Goal: Task Accomplishment & Management: Complete application form

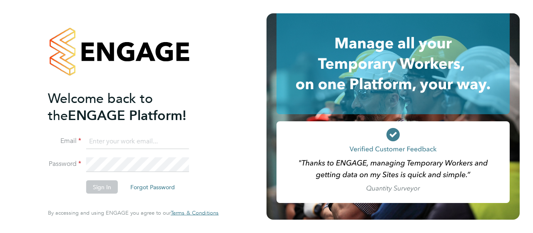
type input "[PERSON_NAME][EMAIL_ADDRESS][PERSON_NAME][DOMAIN_NAME]"
click at [102, 187] on button "Sign In" at bounding box center [102, 186] width 32 height 13
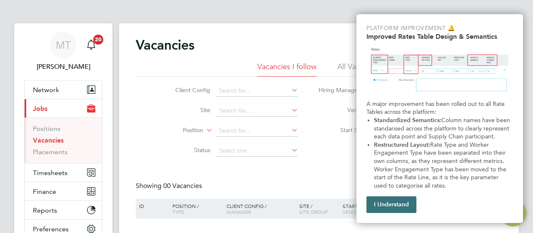
click at [398, 200] on button "I Understand" at bounding box center [392, 204] width 50 height 17
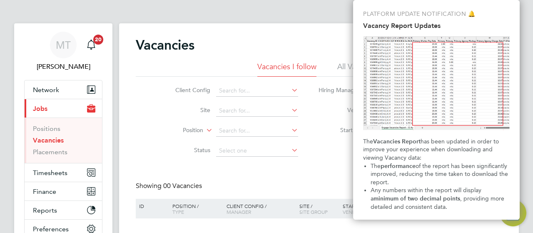
click at [324, 177] on div "Vacancies New Vacancy Vacancies I follow All Vacancies Client Config Site Posit…" at bounding box center [319, 147] width 367 height 221
click at [310, 178] on div "Vacancies New Vacancy Vacancies I follow All Vacancies Client Config Site Posit…" at bounding box center [319, 147] width 367 height 221
click at [336, 176] on div "Vacancies New Vacancy Vacancies I follow All Vacancies Client Config Site Posit…" at bounding box center [319, 147] width 367 height 221
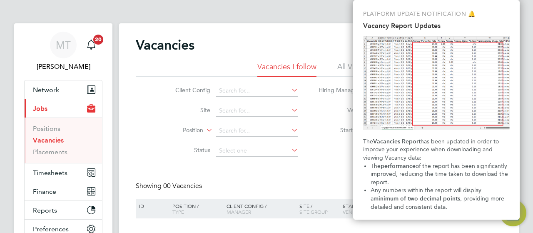
click at [501, 12] on p "PLATFORM UPDATE NOTIFICATION 🔔" at bounding box center [436, 14] width 147 height 8
click at [60, 112] on button "Current page: Jobs" at bounding box center [64, 108] width 78 height 18
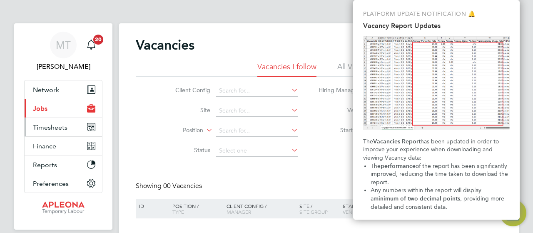
click at [54, 127] on span "Timesheets" at bounding box center [50, 127] width 35 height 8
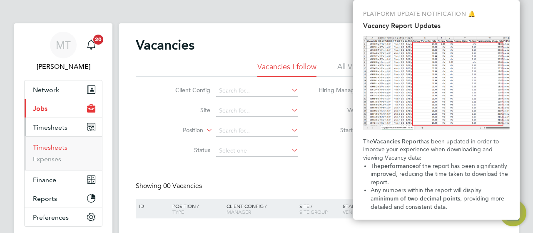
click at [57, 147] on link "Timesheets" at bounding box center [50, 147] width 35 height 8
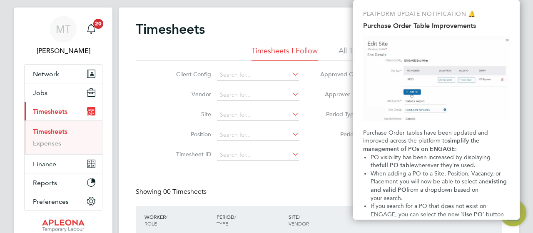
scroll to position [33, 0]
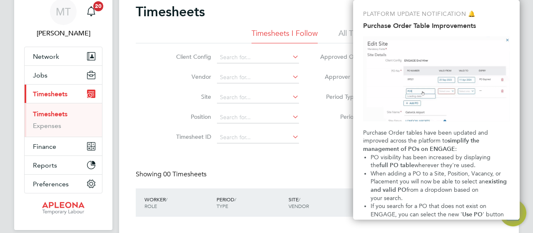
click at [509, 41] on img "Purchase Order Table Improvements" at bounding box center [436, 78] width 147 height 85
click at [508, 40] on img "Purchase Order Table Improvements" at bounding box center [436, 78] width 147 height 85
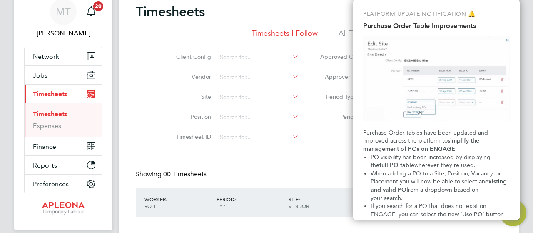
click at [414, 25] on h2 "Purchase Order Table Improvements" at bounding box center [436, 26] width 147 height 8
click at [391, 117] on img "Purchase Order Table Improvements" at bounding box center [436, 78] width 147 height 85
drag, startPoint x: 391, startPoint y: 117, endPoint x: 404, endPoint y: 112, distance: 14.0
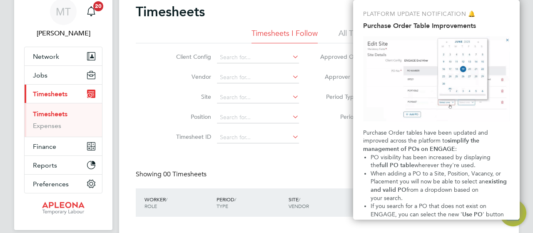
click at [404, 112] on img "Purchase Order Table Improvements" at bounding box center [436, 78] width 147 height 85
click at [404, 111] on img "Purchase Order Table Improvements" at bounding box center [436, 78] width 147 height 85
click at [513, 195] on div "PLATFORM UPDATE NOTIFICATION 🔔 Purchase Order Table Improvements Purchase Order…" at bounding box center [436, 110] width 167 height 220
click at [442, 15] on p "PLATFORM UPDATE NOTIFICATION 🔔" at bounding box center [436, 14] width 147 height 8
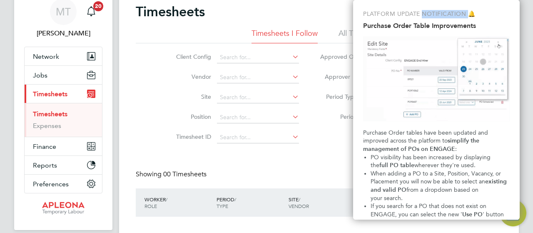
drag, startPoint x: 442, startPoint y: 15, endPoint x: 359, endPoint y: 15, distance: 82.9
click at [388, 24] on div "PLATFORM UPDATE NOTIFICATION 🔔 Purchase Order Table Improvements Purchase Order…" at bounding box center [436, 110] width 167 height 220
click at [343, 16] on div "Timesheets New Timesheet" at bounding box center [319, 15] width 367 height 25
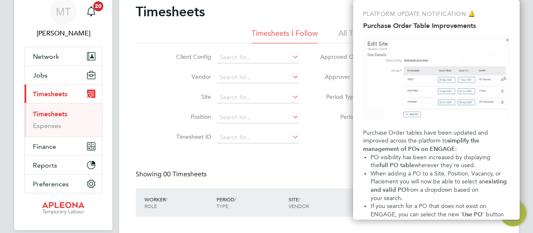
click at [343, 16] on div "Timesheets New Timesheet" at bounding box center [319, 15] width 367 height 25
click at [415, 19] on div "PLATFORM UPDATE NOTIFICATION 🔔 Purchase Order Table Improvements Purchase Order…" at bounding box center [436, 110] width 167 height 220
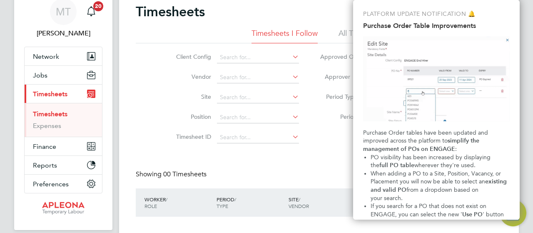
click at [400, 191] on strong "existing and valid PO" at bounding box center [440, 185] width 138 height 15
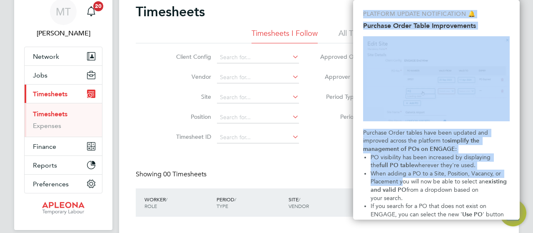
scroll to position [68, 0]
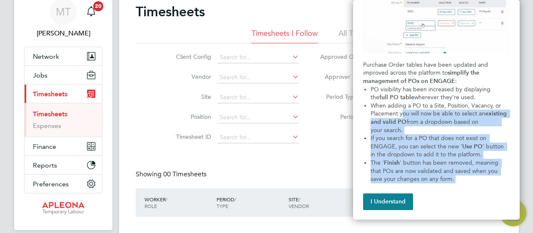
drag, startPoint x: 402, startPoint y: 178, endPoint x: 504, endPoint y: 214, distance: 108.2
click at [504, 214] on div "PLATFORM UPDATE NOTIFICATION 🔔 Purchase Order Table Improvements Purchase Order…" at bounding box center [436, 110] width 167 height 220
click at [388, 197] on button "I Understand" at bounding box center [388, 201] width 50 height 17
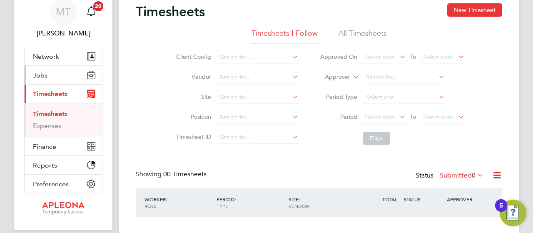
click at [43, 71] on span "Jobs" at bounding box center [40, 75] width 15 height 8
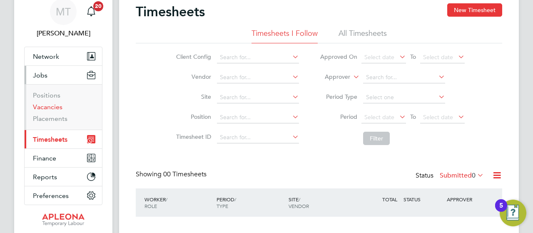
click at [51, 107] on link "Vacancies" at bounding box center [48, 107] width 30 height 8
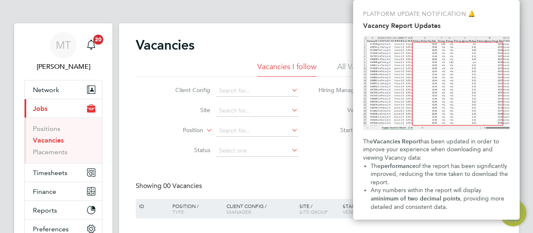
click at [451, 184] on li "The performance of the report has been significantly improved, reducing the tim…" at bounding box center [440, 174] width 139 height 25
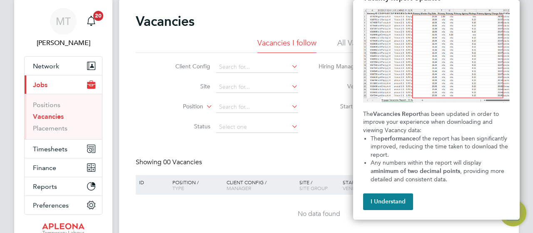
scroll to position [33, 0]
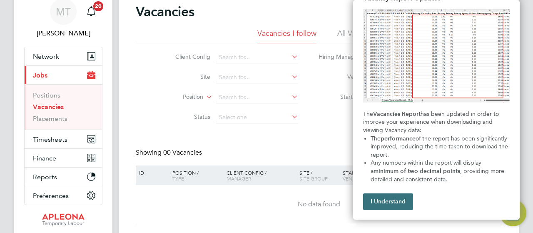
click at [398, 205] on button "I Understand" at bounding box center [388, 201] width 50 height 17
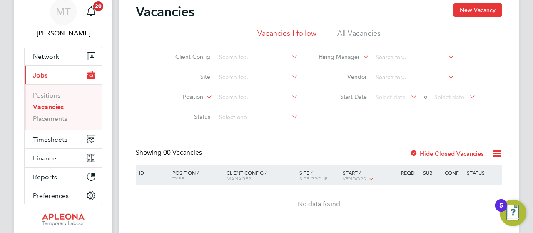
click at [501, 57] on div "Client Config Site Position Status Hiring Manager Vendor Start Date Select date…" at bounding box center [319, 85] width 367 height 84
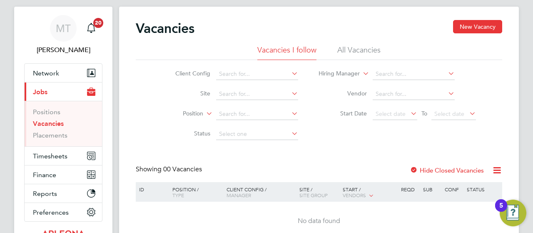
scroll to position [0, 0]
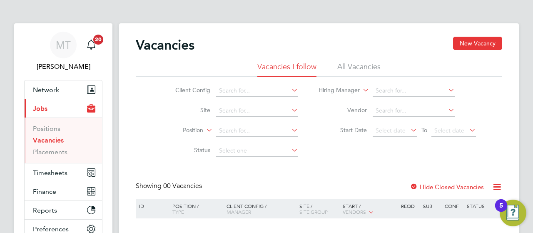
click at [290, 91] on icon at bounding box center [290, 90] width 0 height 12
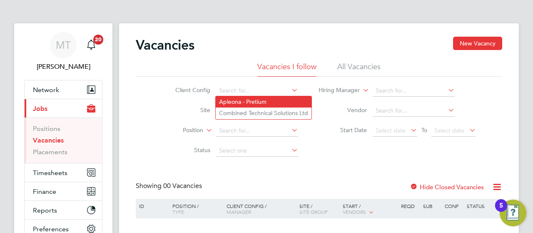
click at [263, 103] on li "Apleona - Pretium" at bounding box center [264, 101] width 96 height 11
type input "Apleona - Pretium"
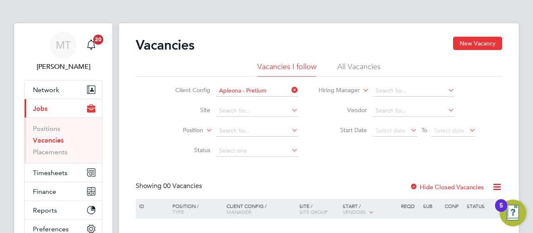
click at [447, 90] on icon at bounding box center [447, 90] width 0 height 12
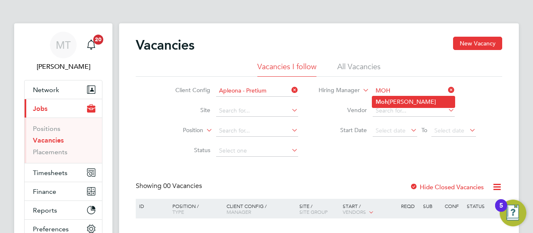
click at [409, 99] on li "Moh [PERSON_NAME]" at bounding box center [414, 101] width 83 height 11
type input "[PERSON_NAME]"
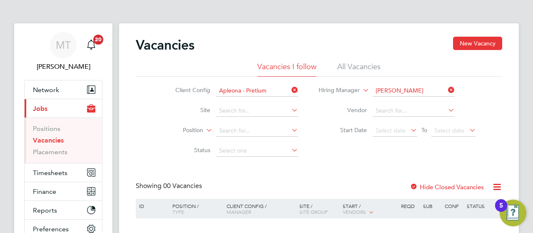
click at [447, 108] on icon at bounding box center [447, 110] width 0 height 12
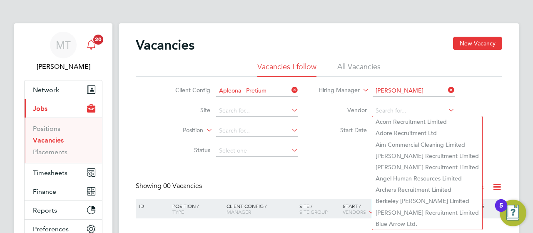
click at [98, 43] on span "20" at bounding box center [98, 40] width 10 height 10
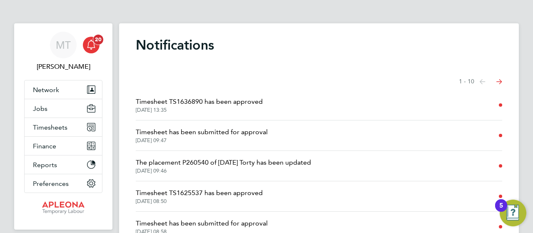
click at [98, 43] on span "20" at bounding box center [98, 40] width 10 height 10
click at [523, 189] on div "MT [PERSON_NAME] Notifications 20 Applications: Network Sites Workers Jobs Posi…" at bounding box center [266, 212] width 533 height 424
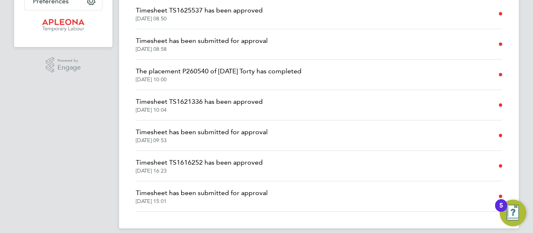
scroll to position [183, 0]
click at [195, 72] on span "The placement P260540 of [DATE] Torty has completed" at bounding box center [219, 70] width 166 height 10
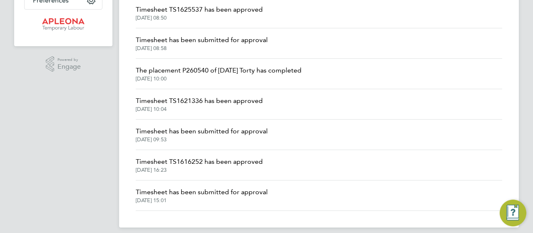
scroll to position [138, 0]
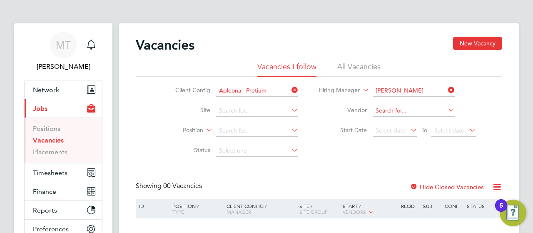
click at [413, 111] on input at bounding box center [414, 111] width 82 height 12
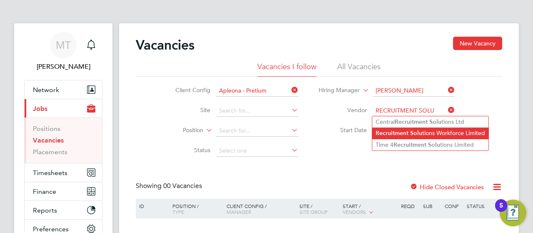
click at [411, 134] on b "Solu" at bounding box center [417, 133] width 12 height 7
type input "Recruitment Solutions Workforce Limited"
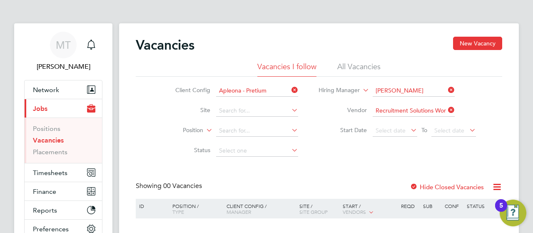
click at [290, 110] on icon at bounding box center [290, 110] width 0 height 12
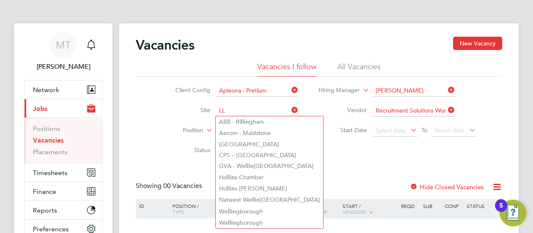
type input "L"
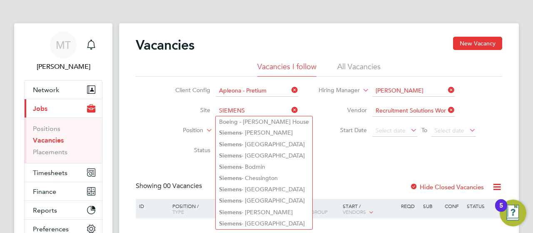
click at [254, 109] on input "SIEMENS" at bounding box center [257, 111] width 82 height 12
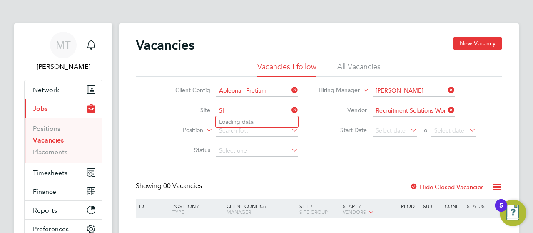
type input "S"
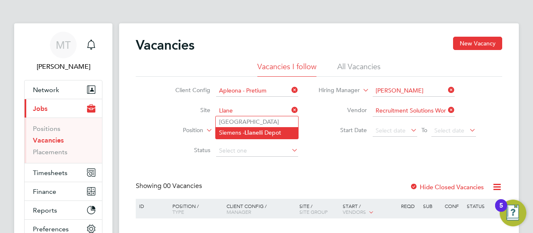
click at [263, 134] on li "Siemens - Llane lli Depot" at bounding box center [257, 132] width 83 height 11
type input "Siemens - Llanelli Depot"
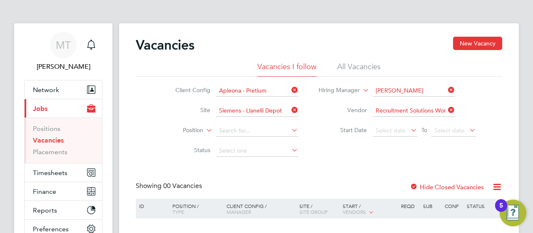
click at [290, 130] on icon at bounding box center [290, 130] width 0 height 12
click at [251, 210] on li "Cle aning Cover" at bounding box center [257, 209] width 83 height 11
type input "Cleaning Cover"
click at [290, 150] on icon at bounding box center [290, 150] width 0 height 12
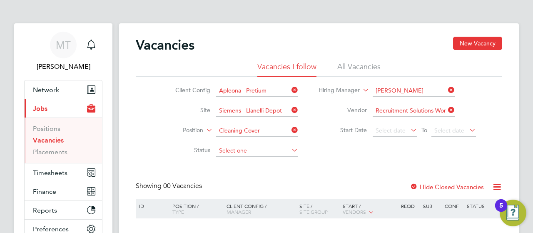
click at [248, 150] on input at bounding box center [257, 151] width 82 height 12
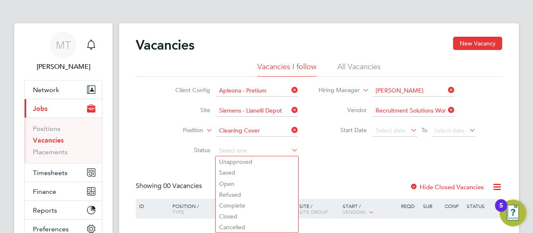
click at [324, 158] on div "Client Config Apleona - Pretium Site Siemens - Llanelli Depot Position Cleaning…" at bounding box center [319, 119] width 367 height 84
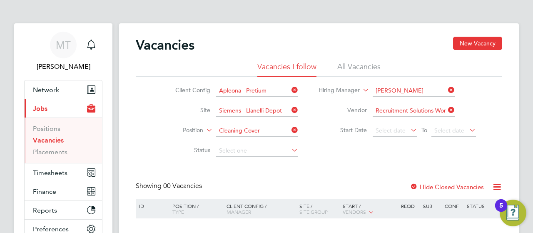
click at [290, 150] on icon at bounding box center [290, 150] width 0 height 12
click at [258, 150] on input at bounding box center [257, 151] width 82 height 12
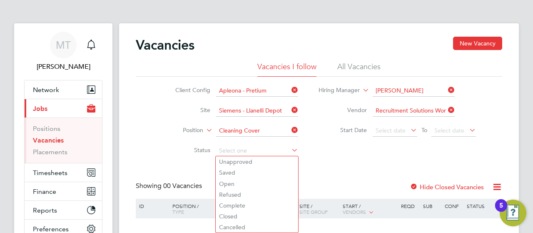
click at [338, 166] on div "Vacancies New Vacancy Vacancies I follow All Vacancies Client Config Apleona - …" at bounding box center [319, 147] width 367 height 221
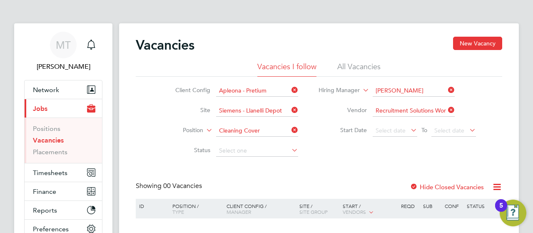
click at [400, 125] on div "Select date To Select date" at bounding box center [424, 131] width 103 height 12
click at [396, 131] on span "Select date" at bounding box center [391, 131] width 30 height 8
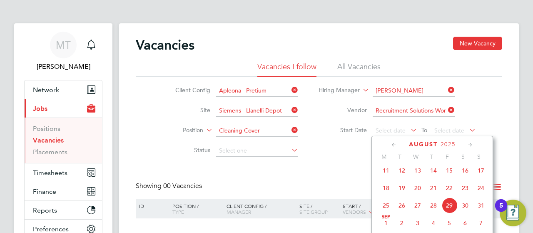
click at [505, 142] on div "Vacancies New Vacancy Vacancies I follow All Vacancies Client Config Apleona - …" at bounding box center [319, 148] width 400 height 251
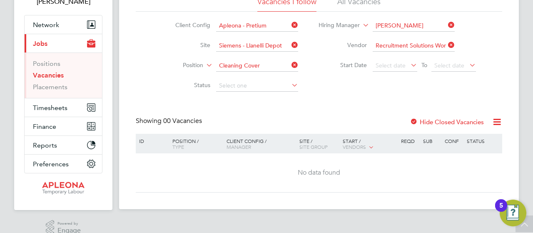
scroll to position [67, 0]
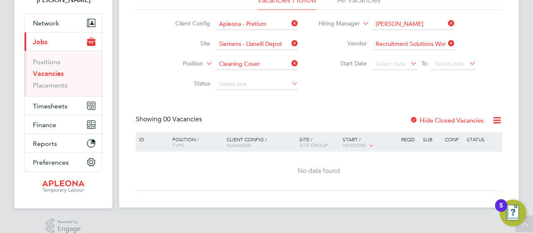
click at [409, 61] on icon at bounding box center [409, 64] width 0 height 12
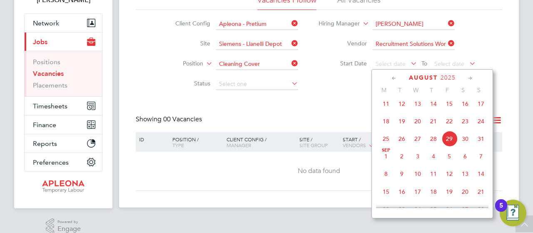
click at [449, 179] on span "12" at bounding box center [450, 174] width 16 height 16
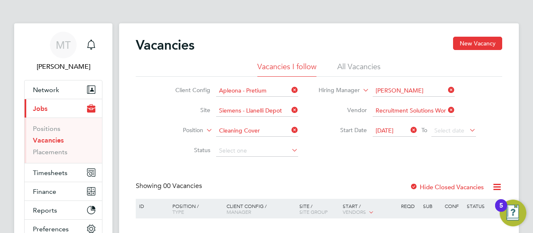
click at [468, 128] on icon at bounding box center [468, 130] width 0 height 12
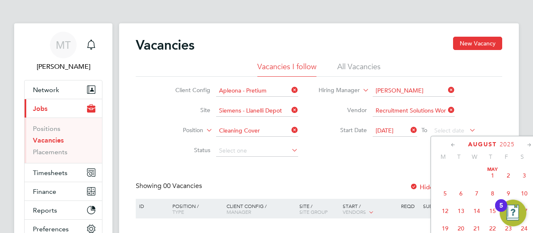
scroll to position [322, 0]
click at [391, 155] on div "Client Config Apleona - Pretium Site Siemens - Llanelli Depot Position Cleaning…" at bounding box center [319, 119] width 367 height 84
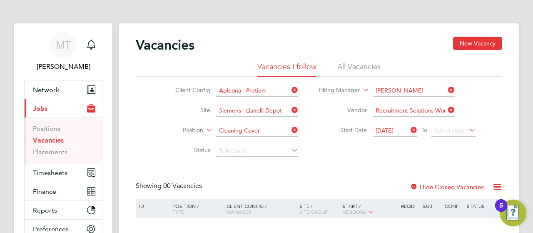
click at [491, 147] on div "Client Config Apleona - Pretium Site Siemens - Llanelli Depot Position Cleaning…" at bounding box center [319, 119] width 367 height 84
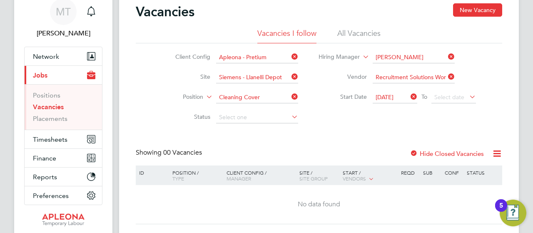
scroll to position [77, 0]
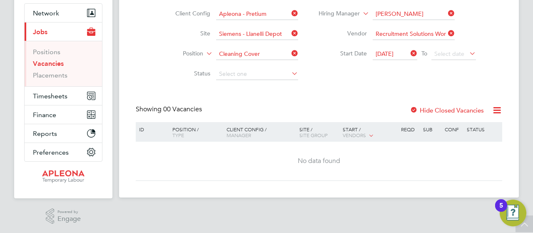
click at [468, 52] on icon at bounding box center [468, 54] width 0 height 12
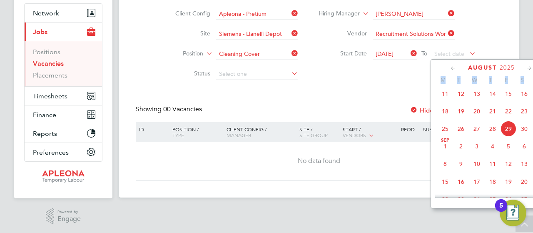
drag, startPoint x: 436, startPoint y: 175, endPoint x: 416, endPoint y: 175, distance: 20.4
click at [416, 175] on div "Vacancies New Vacancy Vacancies I follow All Vacancies Client Config Apleona - …" at bounding box center [319, 72] width 400 height 251
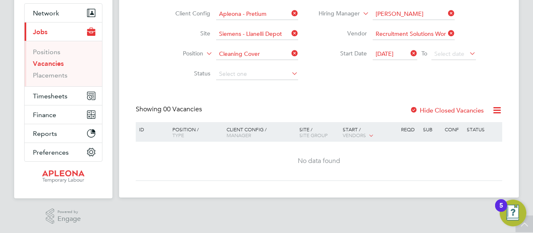
click at [430, 55] on span "To" at bounding box center [424, 53] width 11 height 11
click at [437, 49] on span "Select date" at bounding box center [454, 54] width 45 height 11
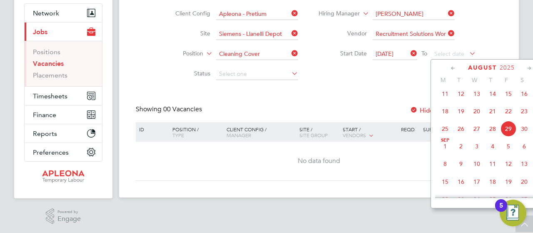
click at [528, 68] on icon at bounding box center [530, 68] width 8 height 9
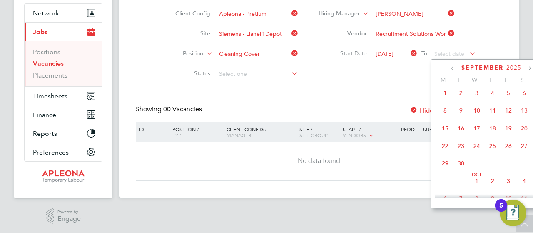
click at [507, 151] on span "26" at bounding box center [509, 146] width 16 height 16
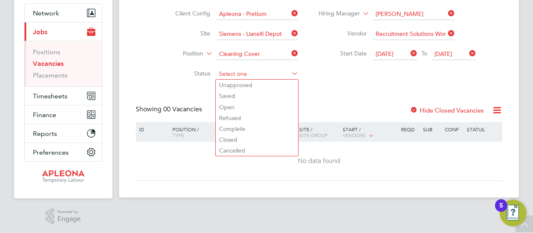
click at [242, 74] on input at bounding box center [257, 74] width 82 height 12
click at [229, 107] on li "Open" at bounding box center [257, 107] width 83 height 11
type input "Open"
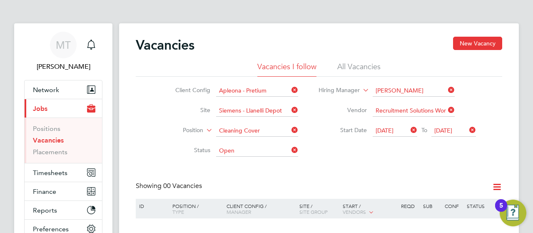
click at [368, 155] on div "Client Config Apleona - Pretium Site Siemens - Llanelli Depot Position Cleaning…" at bounding box center [319, 119] width 367 height 84
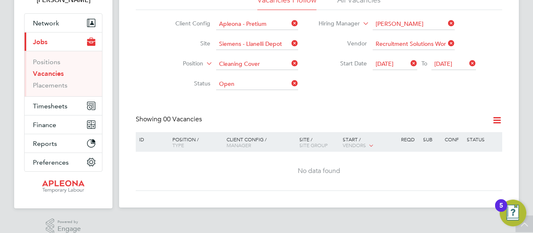
scroll to position [77, 0]
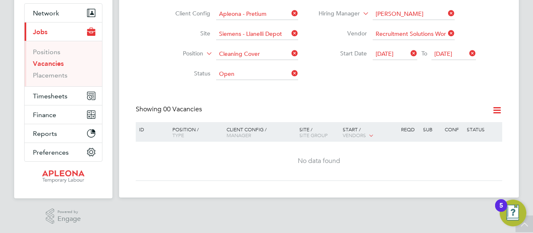
click at [495, 110] on icon at bounding box center [497, 110] width 10 height 10
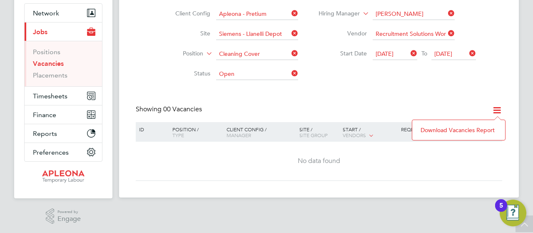
click at [457, 102] on div "Vacancies New Vacancy Vacancies I follow All Vacancies Client Config Apleona - …" at bounding box center [319, 70] width 367 height 221
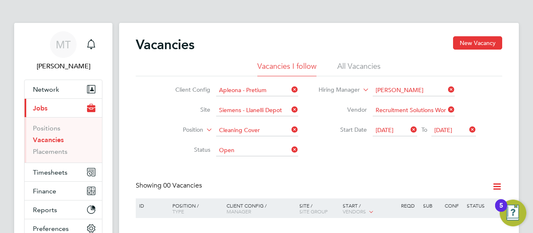
scroll to position [0, 0]
click at [468, 45] on button "New Vacancy" at bounding box center [477, 43] width 49 height 13
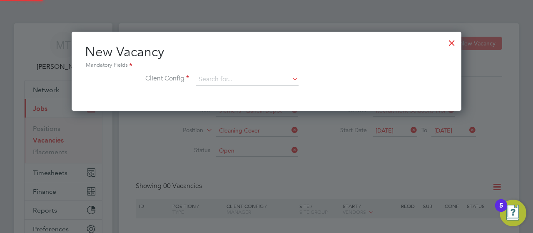
scroll to position [79, 390]
click at [228, 80] on input at bounding box center [247, 79] width 103 height 13
click at [228, 87] on li "Apleona - Pretium" at bounding box center [247, 90] width 103 height 11
type input "Apleona - Pretium"
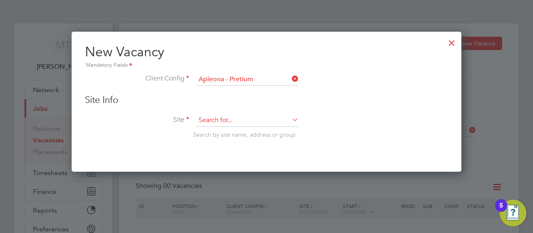
click at [242, 120] on input at bounding box center [247, 120] width 103 height 13
click at [248, 199] on li "Siemens - Llan elli Depot" at bounding box center [247, 197] width 103 height 11
type input "Siemens - Llanelli Depot"
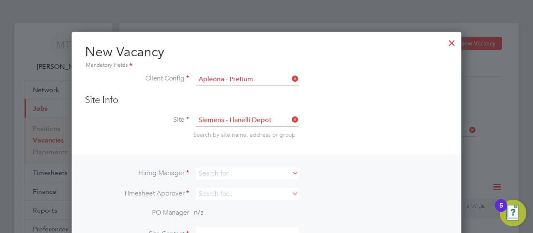
click at [420, 122] on li "Site Siemens - [GEOGRAPHIC_DATA] Search by site name, address or group" at bounding box center [266, 134] width 363 height 41
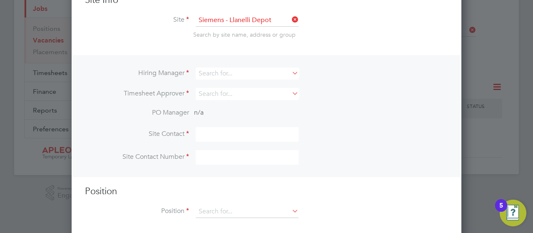
scroll to position [108, 0]
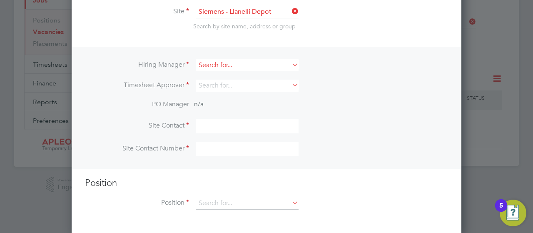
click at [246, 65] on input at bounding box center [247, 65] width 103 height 12
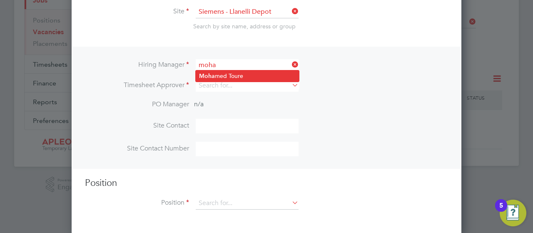
click at [243, 74] on li "Moha med Toure" at bounding box center [247, 75] width 103 height 11
type input "[PERSON_NAME]"
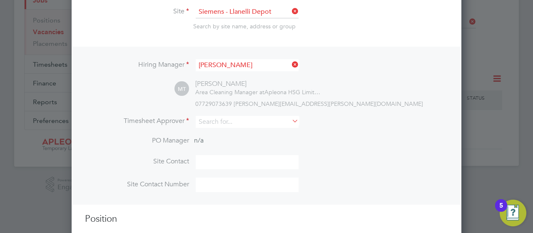
click at [290, 121] on icon at bounding box center [290, 121] width 0 height 12
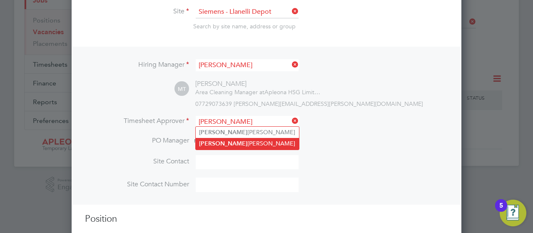
click at [223, 143] on li "[PERSON_NAME]" at bounding box center [247, 143] width 103 height 11
type input "[PERSON_NAME]"
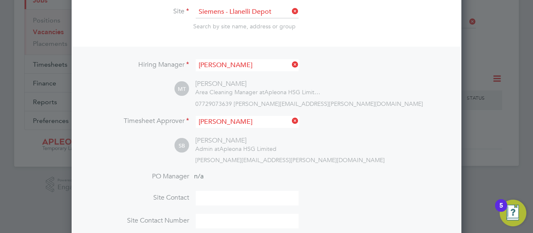
scroll to position [383, 390]
click at [341, 151] on div "SB [PERSON_NAME] Admin at Apleona HSG Limited [PERSON_NAME][EMAIL_ADDRESS][PERS…" at bounding box center [312, 150] width 274 height 28
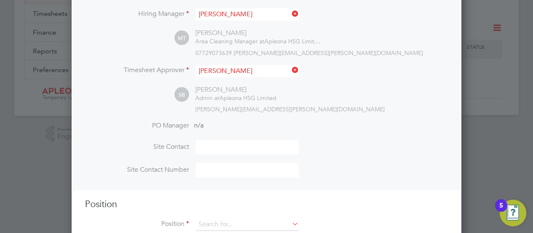
scroll to position [175, 0]
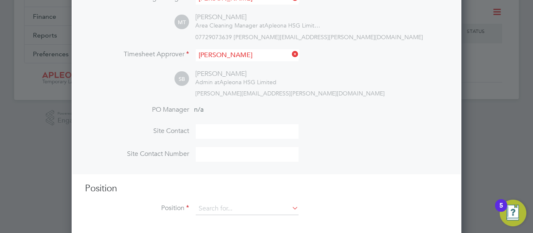
click at [237, 134] on input at bounding box center [247, 131] width 103 height 15
type input "s"
type input "[PERSON_NAME]"
click at [225, 155] on input at bounding box center [247, 154] width 103 height 15
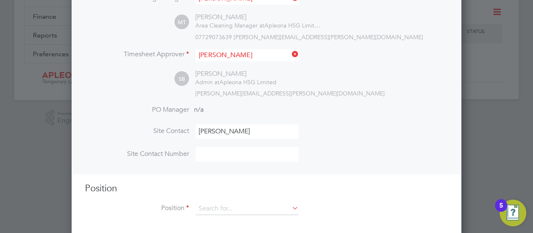
type input "07729073639"
click at [342, 147] on li "Site Contact Number [PHONE_NUMBER]" at bounding box center [266, 158] width 363 height 23
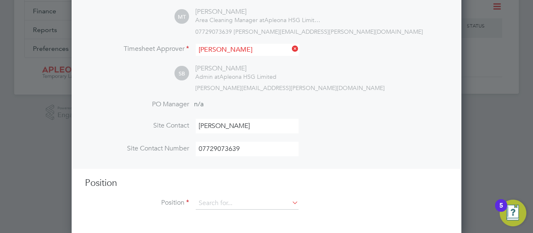
scroll to position [181, 0]
click at [290, 200] on icon at bounding box center [290, 202] width 0 height 12
click at [225, 205] on input at bounding box center [247, 203] width 103 height 13
click at [222, 202] on input at bounding box center [247, 203] width 103 height 13
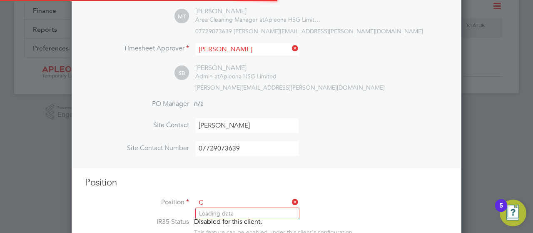
scroll to position [1195, 390]
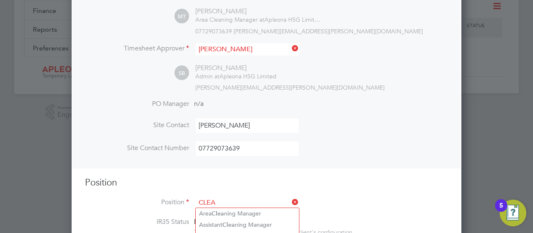
type input "CLEA"
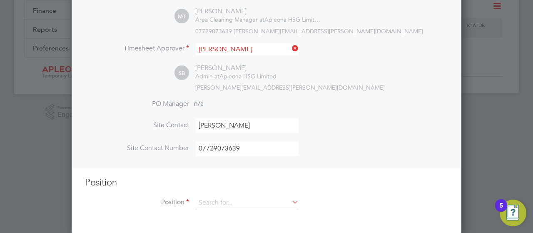
click at [425, 182] on h3 "Position" at bounding box center [266, 183] width 363 height 12
click at [227, 205] on input at bounding box center [247, 203] width 103 height 13
type input "C"
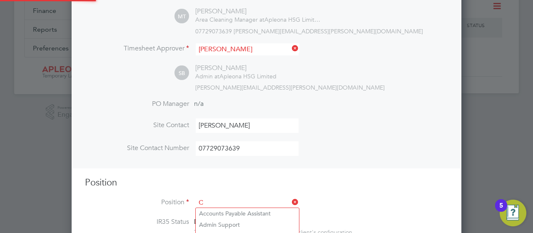
scroll to position [1195, 390]
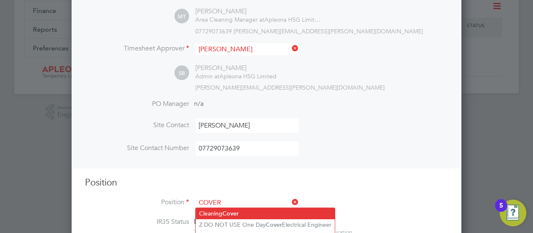
click at [223, 213] on li "Cleaning Cover" at bounding box center [265, 213] width 139 height 11
type input "Cleaning Cover"
type textarea "We require a cleaner to cover 1 week on site only. [DATE] to [DATE] only. Curre…"
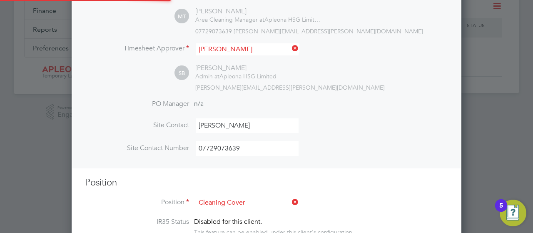
scroll to position [25, 43]
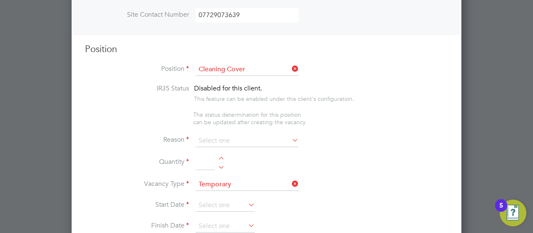
scroll to position [298, 0]
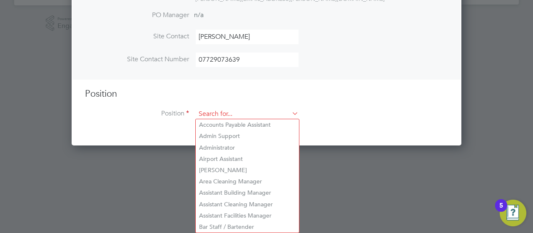
click at [248, 86] on ng-template "Hiring Manager [PERSON_NAME] MT [PERSON_NAME] Area Cleaning Manager at Apleona …" at bounding box center [266, 6] width 363 height 243
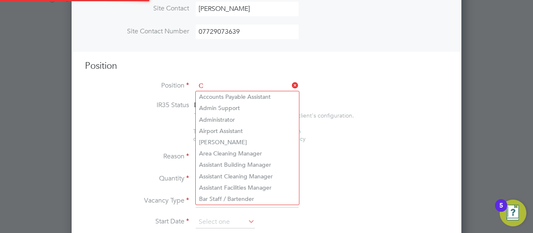
scroll to position [25, 43]
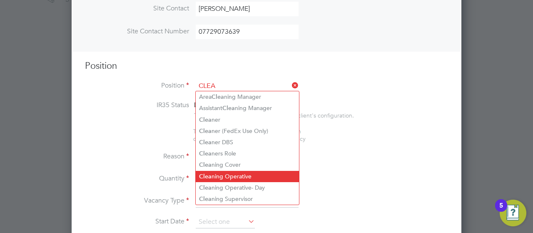
click at [217, 176] on li "Clea ning Operative" at bounding box center [247, 176] width 103 height 11
type input "Cleaning Operative"
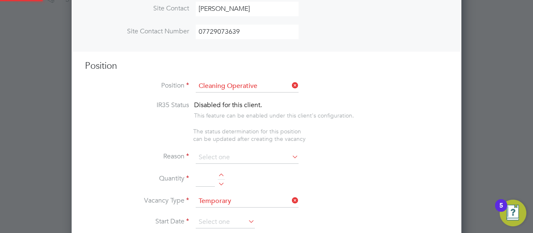
type textarea "Cleaning of a School, will include wiping down, cleaning toilets, emptying bins…"
click at [290, 153] on icon at bounding box center [290, 157] width 0 height 12
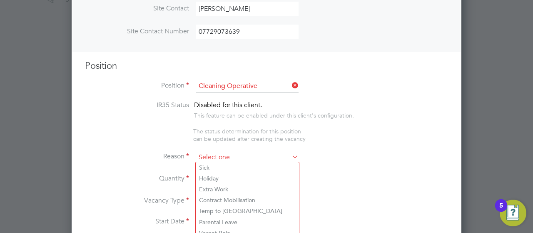
click at [248, 155] on input at bounding box center [247, 157] width 103 height 13
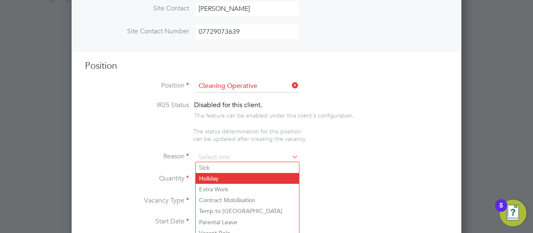
click at [219, 176] on li "Holiday" at bounding box center [247, 178] width 103 height 11
type input "Holiday"
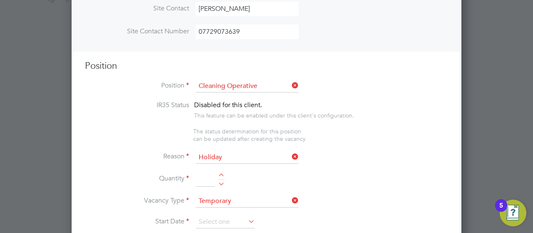
click at [207, 179] on input at bounding box center [205, 179] width 19 height 15
type input "1"
click at [342, 168] on li "Reason Holiday" at bounding box center [266, 161] width 363 height 21
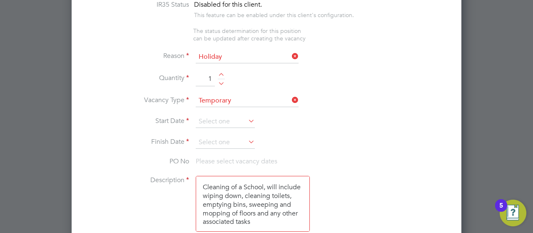
scroll to position [398, 0]
click at [230, 120] on input at bounding box center [225, 122] width 59 height 13
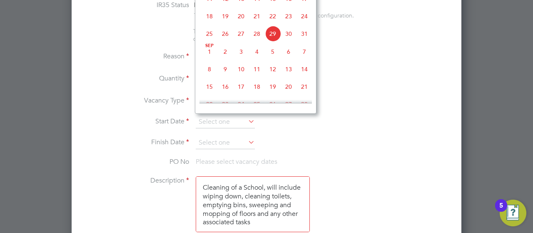
click at [273, 75] on span "12" at bounding box center [273, 69] width 16 height 16
type input "[DATE]"
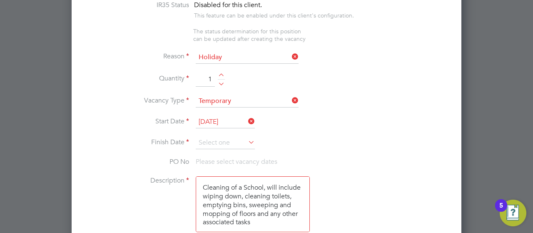
click at [247, 139] on icon at bounding box center [247, 142] width 0 height 12
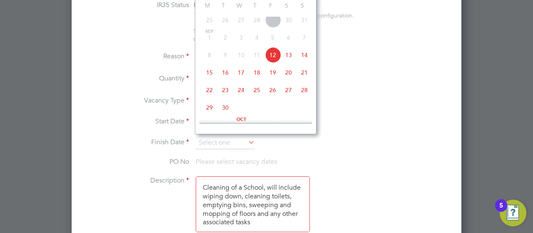
click at [273, 95] on span "26" at bounding box center [273, 90] width 16 height 16
type input "[DATE]"
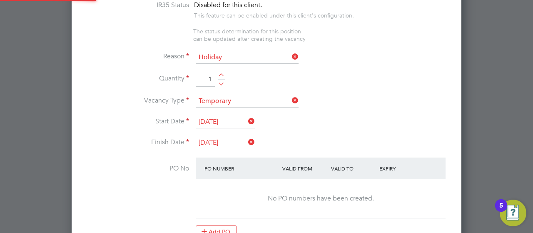
scroll to position [1252, 390]
click at [386, 97] on li "Vacancy Type Temporary" at bounding box center [266, 105] width 363 height 21
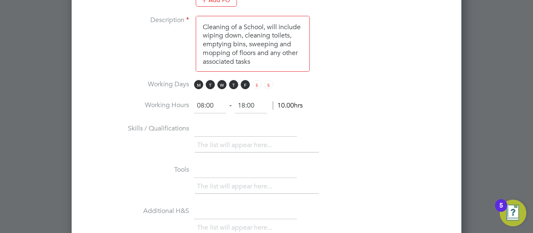
scroll to position [631, 0]
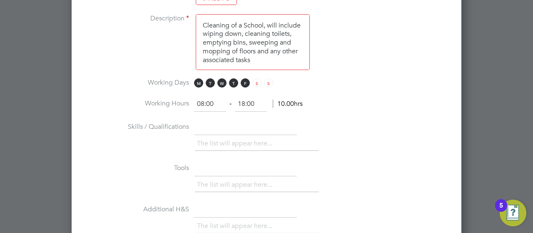
click at [258, 102] on input "18:00" at bounding box center [251, 104] width 32 height 15
type input "1"
type input "10:00"
click at [222, 125] on input "text" at bounding box center [245, 127] width 103 height 15
type input "E"
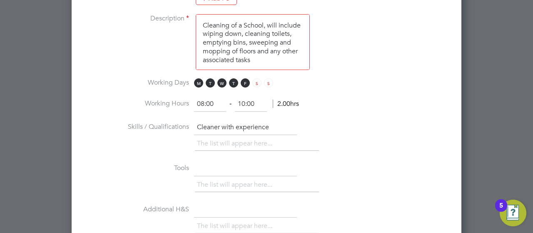
type input "Cleaner with experience"
click at [260, 140] on li "The list will appear here..." at bounding box center [236, 143] width 79 height 11
click at [229, 183] on li "The list will appear here..." at bounding box center [236, 184] width 79 height 11
click at [409, 178] on div "The list will appear here..." at bounding box center [321, 186] width 253 height 17
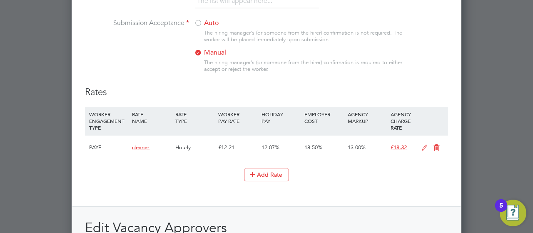
scroll to position [898, 0]
click at [260, 173] on button "Add Rate" at bounding box center [266, 173] width 45 height 13
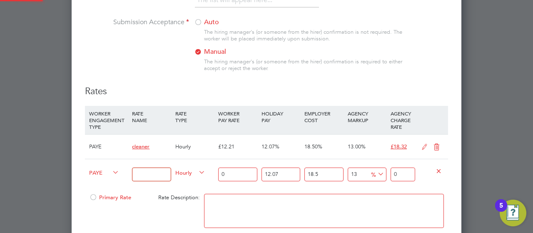
scroll to position [1333, 390]
click at [146, 170] on input at bounding box center [151, 175] width 39 height 14
click at [238, 173] on input "0" at bounding box center [237, 175] width 39 height 14
type input "1"
type input "1.500673335"
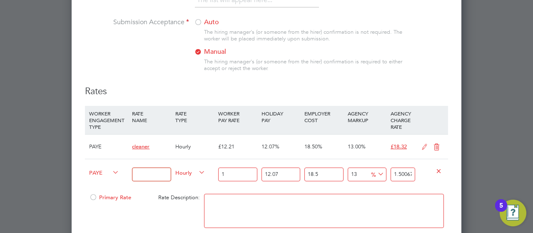
type input "13"
type input "19.508753355"
type input "13.00"
click at [282, 210] on textarea at bounding box center [324, 211] width 240 height 34
click at [132, 208] on div "Primary Rate Rate Description:" at bounding box center [266, 215] width 363 height 51
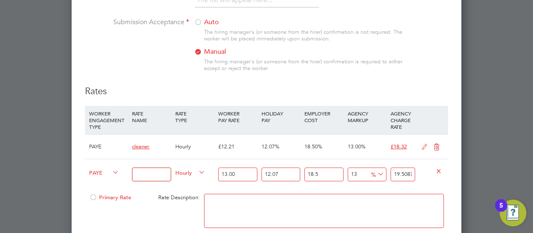
click at [448, 183] on div "PAYE Hourly 13.00 12.07 n/a 18.5 n/a 13 2.244369855 % 19.508753355" at bounding box center [266, 174] width 363 height 31
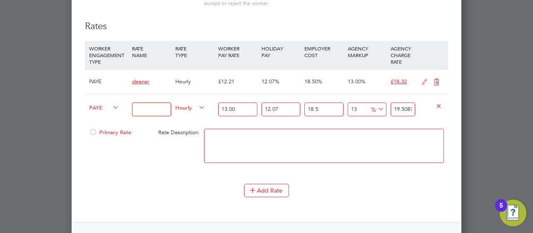
scroll to position [964, 0]
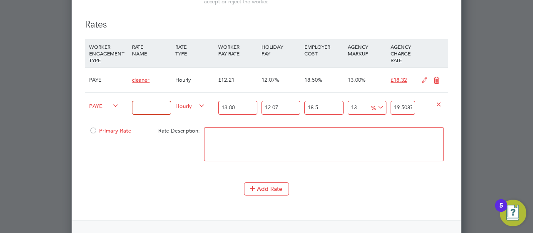
click at [93, 130] on div at bounding box center [93, 133] width 8 height 6
click at [148, 170] on li "WORKER ENGAGEMENT TYPE RATE NAME RATE TYPE WORKER PAY RATE HOLIDAY PAY EMPLOYER…" at bounding box center [266, 110] width 363 height 143
click at [364, 192] on li "Add Rate" at bounding box center [266, 193] width 363 height 22
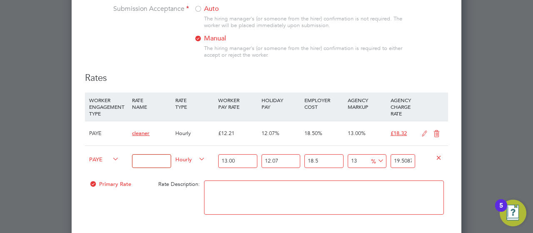
scroll to position [897, 0]
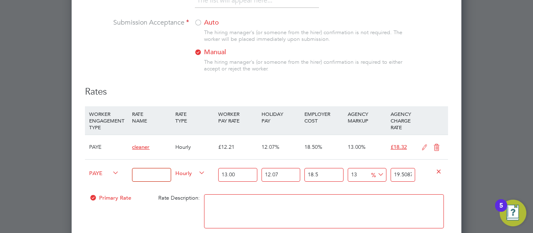
click at [93, 197] on div at bounding box center [93, 200] width 8 height 6
click at [94, 197] on div at bounding box center [93, 200] width 8 height 6
click at [93, 197] on div at bounding box center [93, 200] width 8 height 6
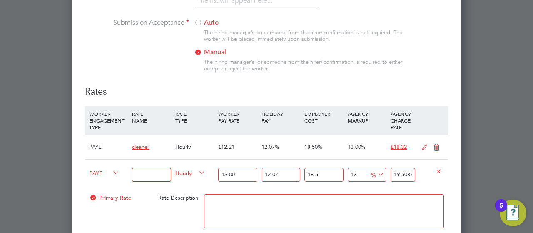
click at [183, 209] on div "Primary Rate Rate Description:" at bounding box center [266, 215] width 363 height 51
click at [441, 168] on icon at bounding box center [439, 171] width 6 height 6
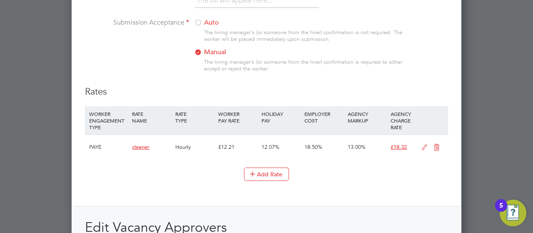
click at [393, 180] on li "Add Rate" at bounding box center [266, 179] width 363 height 22
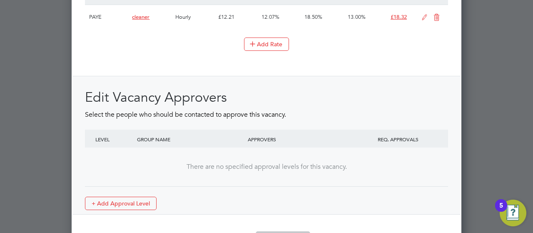
scroll to position [1050, 0]
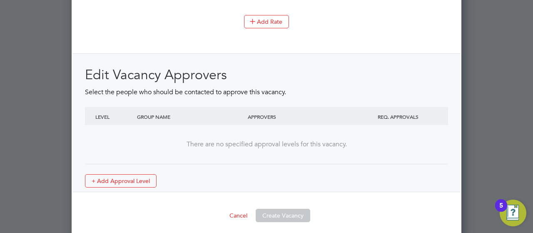
click at [262, 176] on div "Edit Vacancy Approvers Select the people who should be contacted to approve thi…" at bounding box center [266, 126] width 363 height 121
click at [137, 175] on button "+ Add Approval Level" at bounding box center [121, 180] width 72 height 13
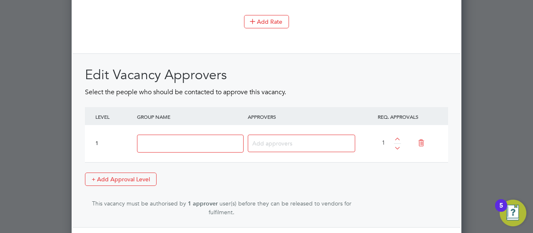
click at [170, 137] on input at bounding box center [190, 144] width 107 height 18
click at [423, 142] on icon at bounding box center [421, 142] width 15 height 19
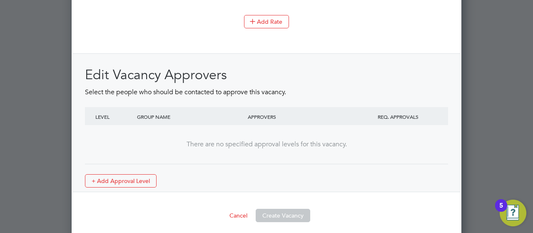
scroll to position [1252, 390]
click at [405, 209] on div "Cancel Create Vacancy" at bounding box center [266, 215] width 363 height 13
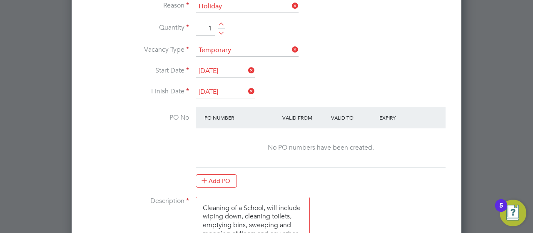
scroll to position [450, 0]
click at [334, 149] on div "No PO numbers have been created." at bounding box center [320, 146] width 233 height 39
click at [391, 181] on div "Add PO" at bounding box center [321, 179] width 250 height 13
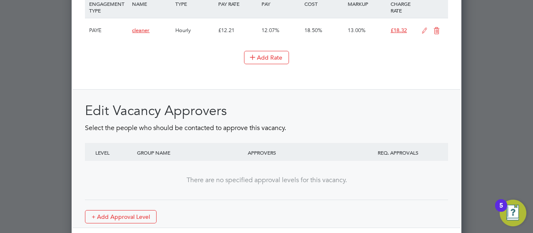
scroll to position [1050, 0]
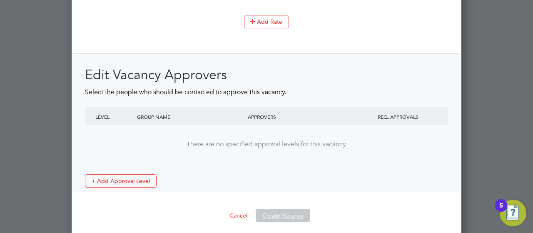
click at [290, 211] on button "Create Vacancy" at bounding box center [283, 215] width 55 height 13
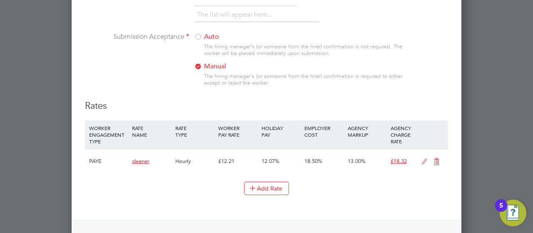
scroll to position [900, 0]
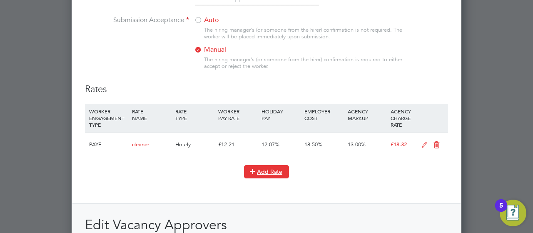
click at [273, 167] on button "Add Rate" at bounding box center [266, 171] width 45 height 13
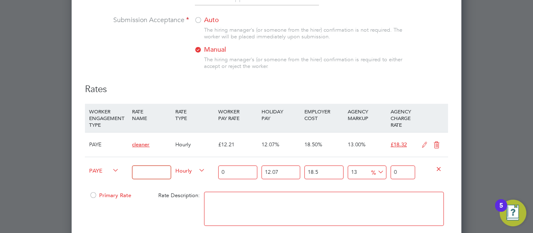
click at [93, 195] on div at bounding box center [93, 198] width 8 height 6
click at [160, 199] on div "Primary Rate Rate Description:" at bounding box center [266, 213] width 363 height 51
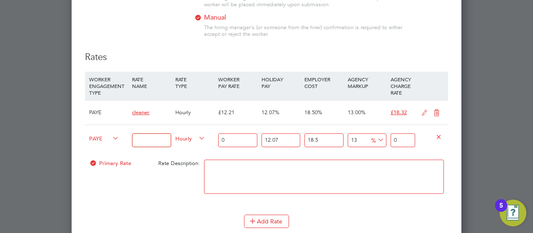
scroll to position [931, 0]
click at [162, 139] on input at bounding box center [151, 142] width 39 height 14
type input "cleaner"
click at [240, 138] on input "0" at bounding box center [237, 142] width 39 height 14
type input "1"
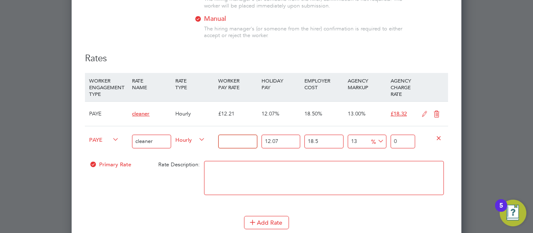
type input "1.500673335"
type input "13"
type input "19.508753355"
type input "13.00"
click at [182, 200] on div "Primary Rate Rate Description:" at bounding box center [266, 182] width 363 height 51
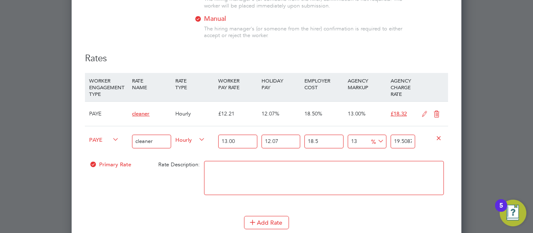
click at [222, 176] on textarea at bounding box center [324, 178] width 240 height 34
click at [423, 225] on li "Add Rate" at bounding box center [266, 227] width 363 height 22
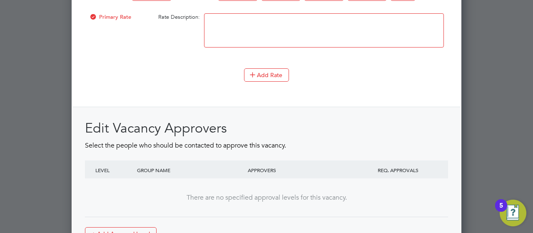
scroll to position [1131, 0]
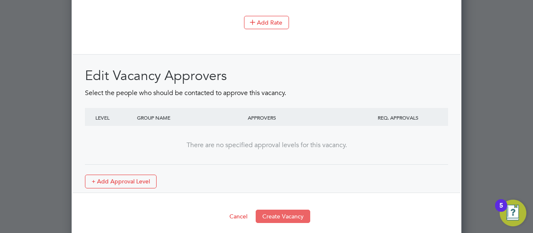
click at [296, 211] on button "Create Vacancy" at bounding box center [283, 216] width 55 height 13
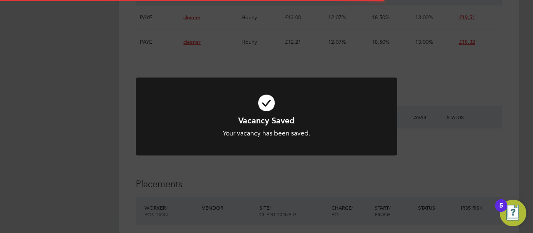
scroll to position [25, 58]
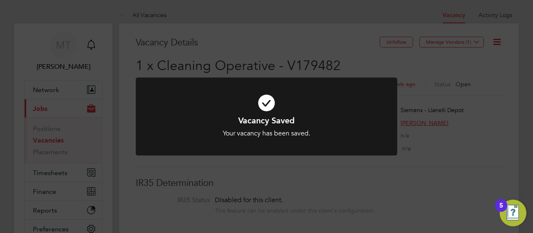
click at [458, 201] on div "Vacancy Saved Your vacancy has been saved. Cancel Okay" at bounding box center [266, 116] width 533 height 233
